Goal: Transaction & Acquisition: Purchase product/service

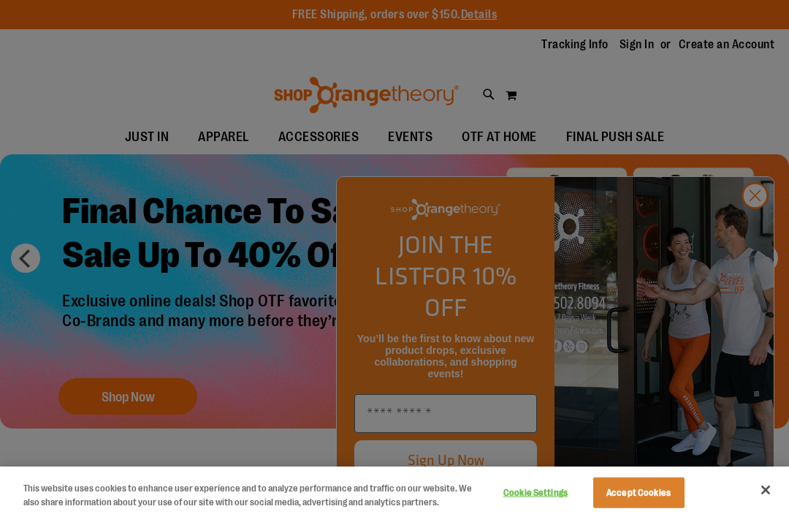
click at [651, 485] on button "Accept Cookies" at bounding box center [639, 492] width 91 height 31
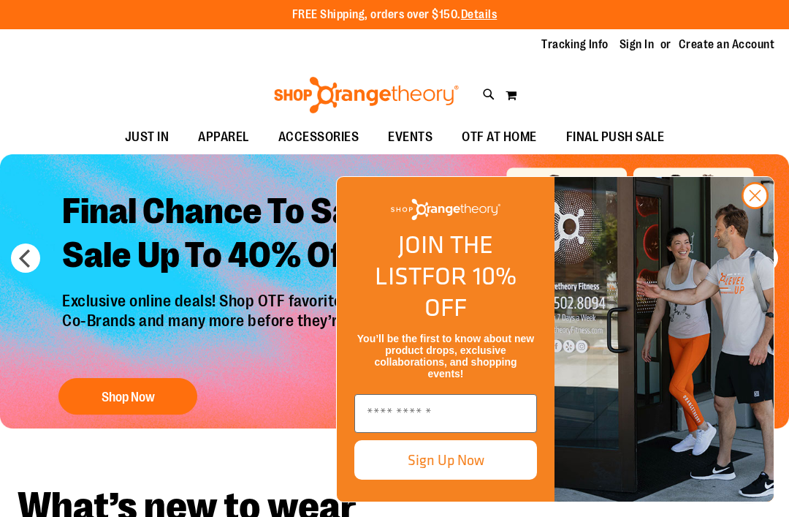
click at [757, 208] on circle "Close dialog" at bounding box center [755, 195] width 24 height 24
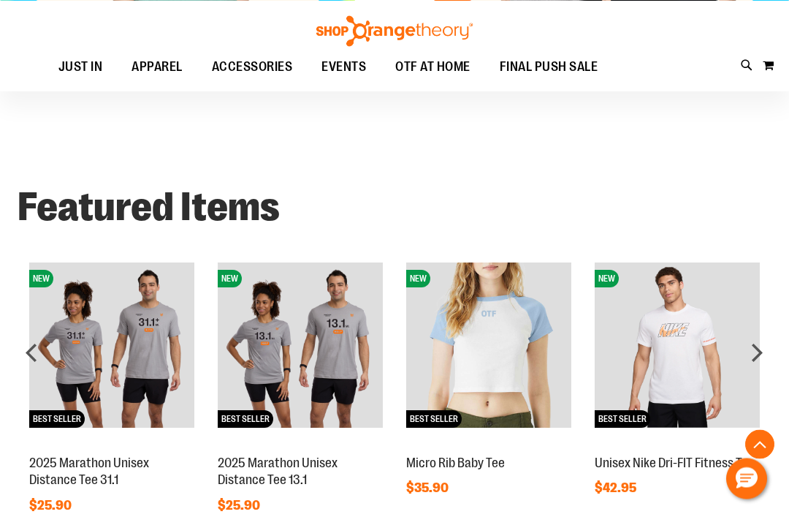
scroll to position [850, 0]
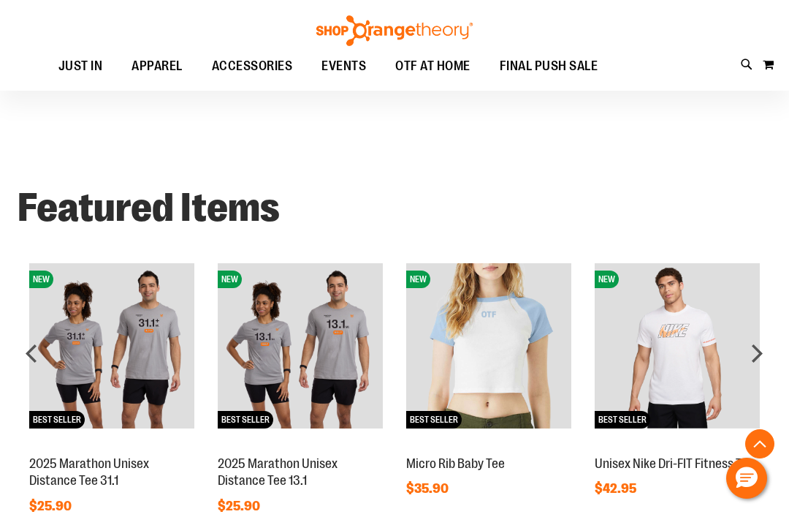
click at [537, 339] on img at bounding box center [488, 345] width 165 height 165
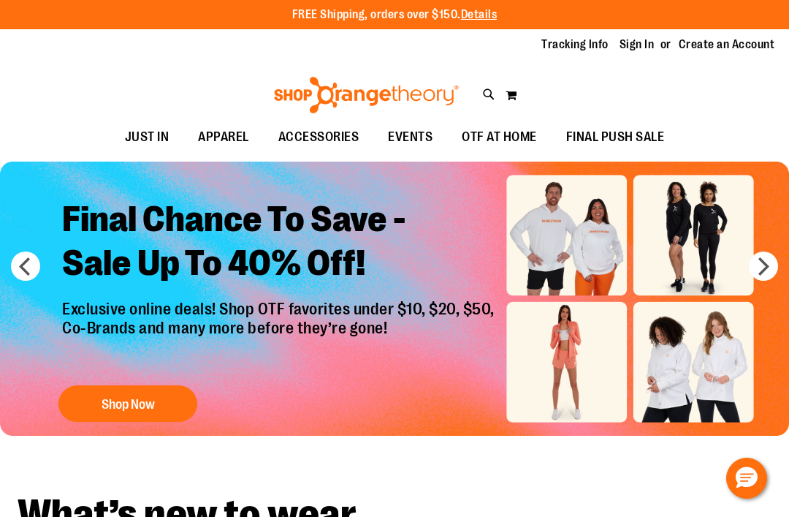
scroll to position [8, 0]
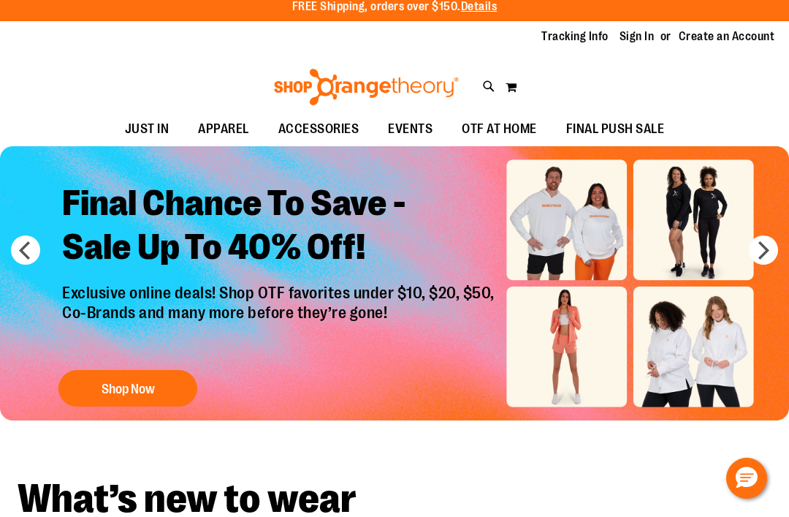
click at [779, 256] on img "Slide 1 of 6" at bounding box center [394, 283] width 789 height 274
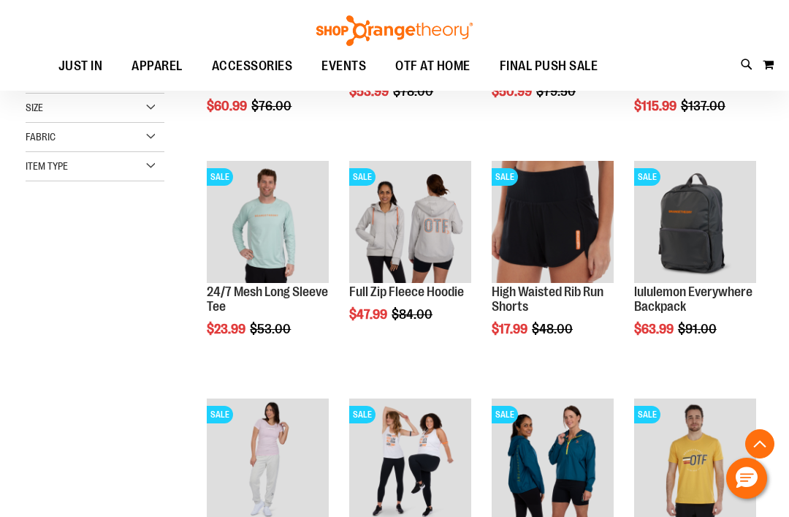
scroll to position [365, 0]
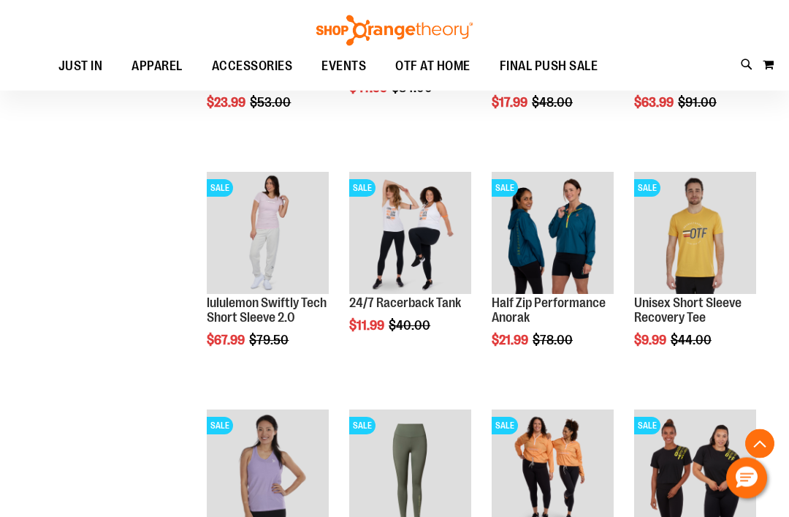
scroll to position [593, 0]
click at [435, 218] on img "product" at bounding box center [410, 233] width 122 height 122
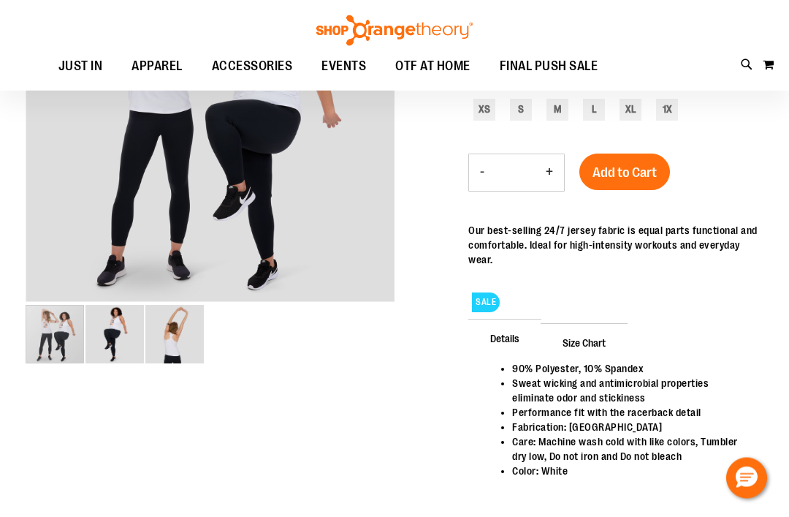
scroll to position [270, 0]
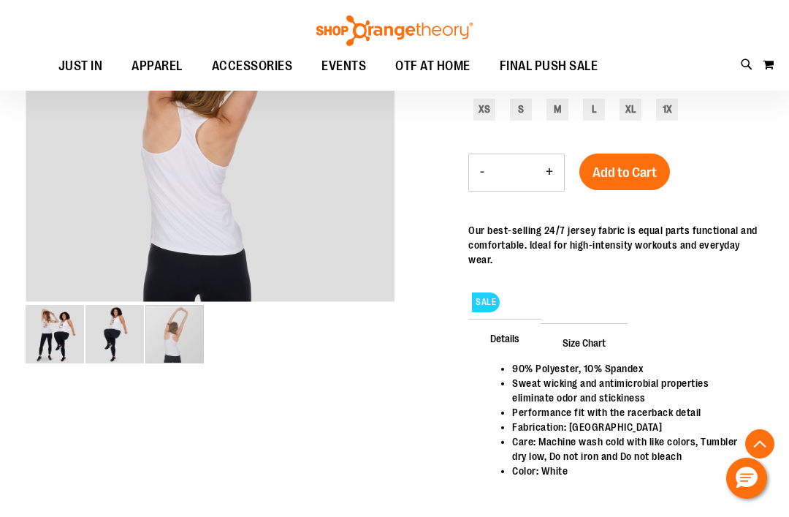
click at [158, 336] on img "image 3 of 3" at bounding box center [174, 334] width 58 height 58
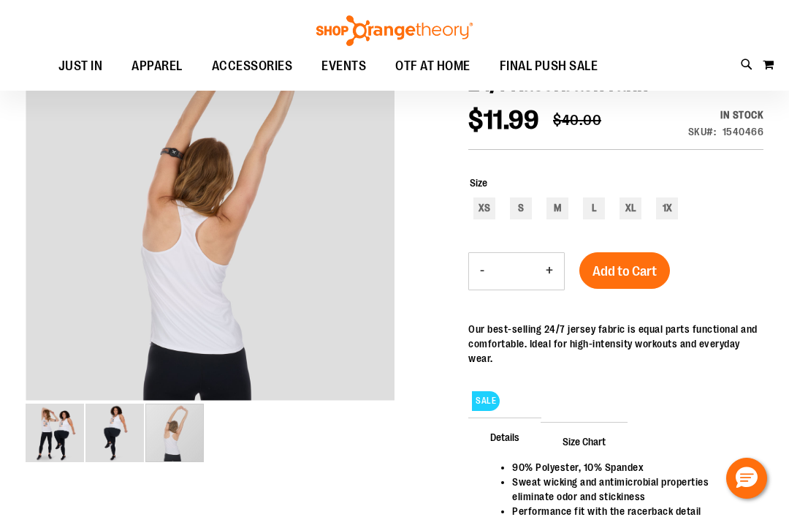
scroll to position [159, 0]
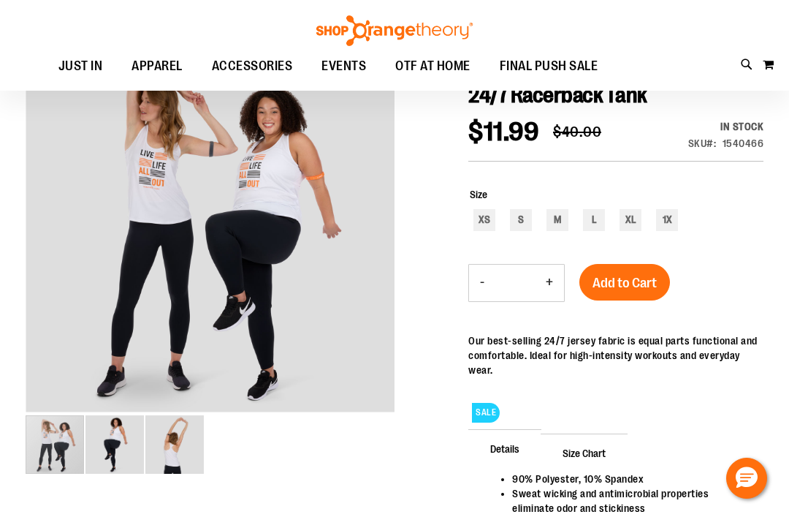
click at [35, 428] on img "image 1 of 3" at bounding box center [55, 444] width 58 height 58
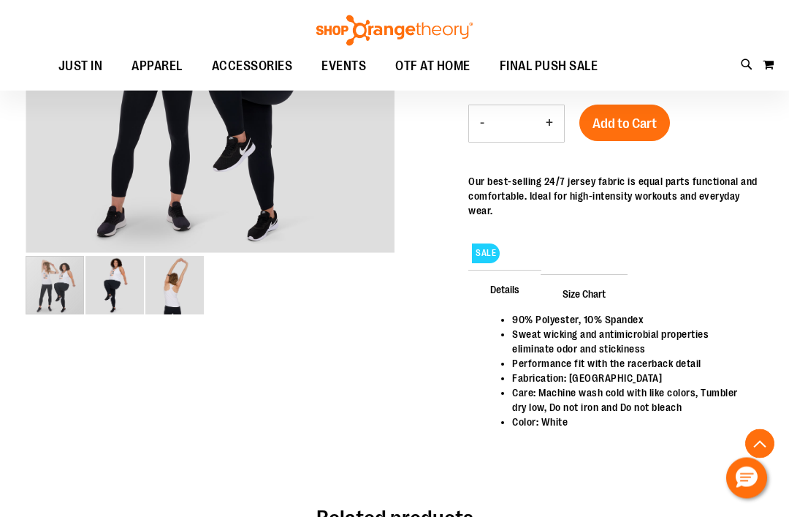
scroll to position [319, 0]
